Goal: Task Accomplishment & Management: Use online tool/utility

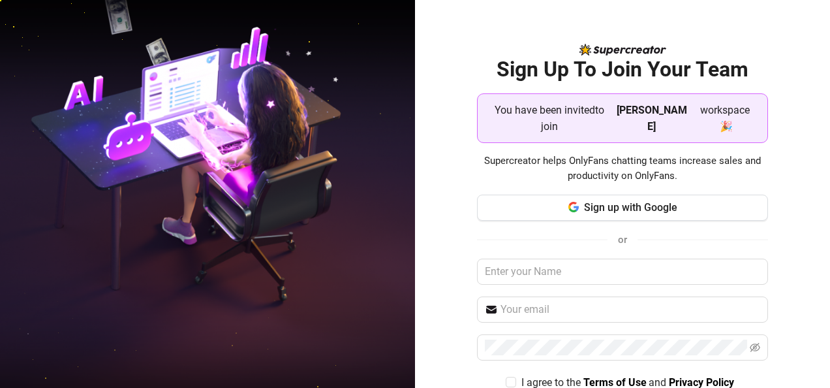
scroll to position [51, 0]
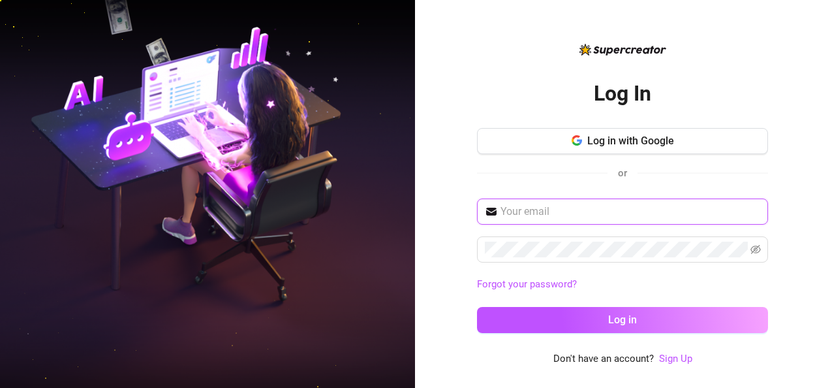
click at [575, 218] on input "text" at bounding box center [631, 212] width 260 height 16
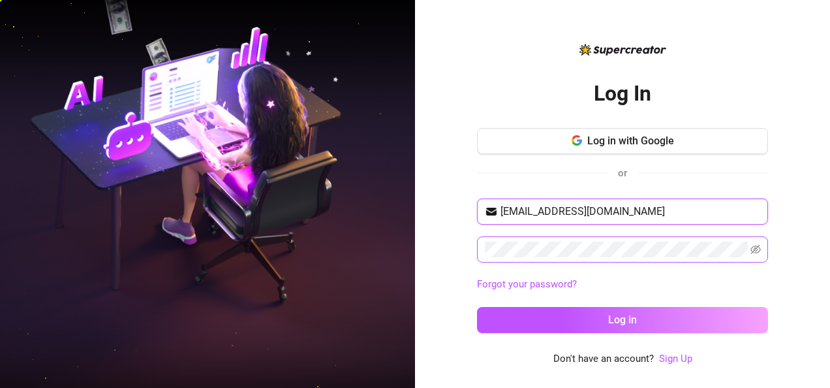
type input "[EMAIL_ADDRESS][DOMAIN_NAME]"
click at [756, 247] on icon "eye-invisible" at bounding box center [756, 249] width 10 height 9
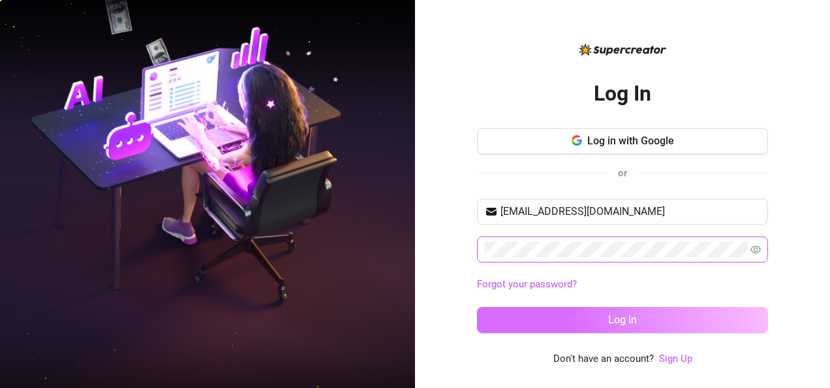
click at [581, 311] on button "Log in" at bounding box center [622, 320] width 291 height 26
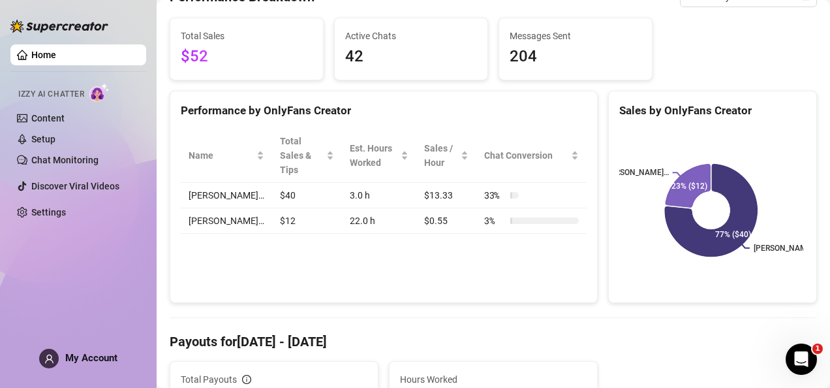
scroll to position [149, 0]
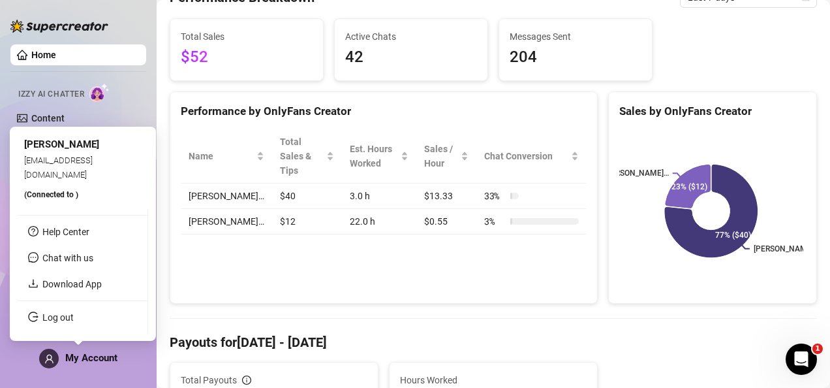
click at [105, 367] on div "My Account" at bounding box center [78, 359] width 78 height 20
click at [97, 286] on link "Download App" at bounding box center [71, 284] width 59 height 10
